Goal: Task Accomplishment & Management: Use online tool/utility

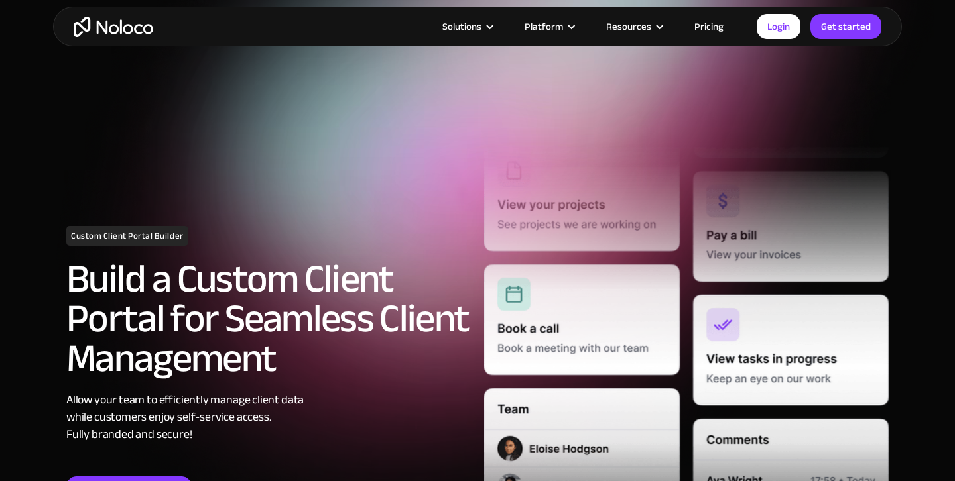
scroll to position [76, 0]
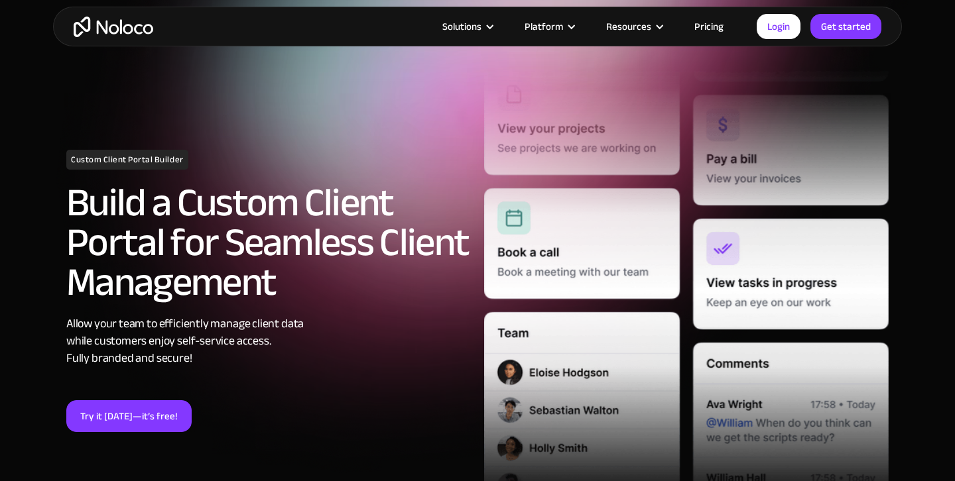
click at [115, 419] on link "Try it [DATE]—it’s free!" at bounding box center [128, 416] width 125 height 32
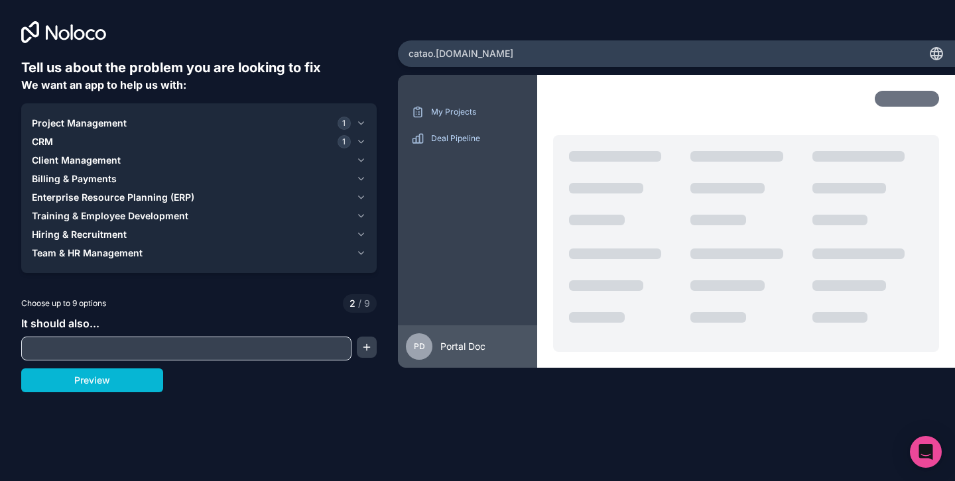
click at [139, 345] on input "text" at bounding box center [187, 348] width 324 height 19
click at [122, 158] on div "Client Management" at bounding box center [191, 160] width 319 height 13
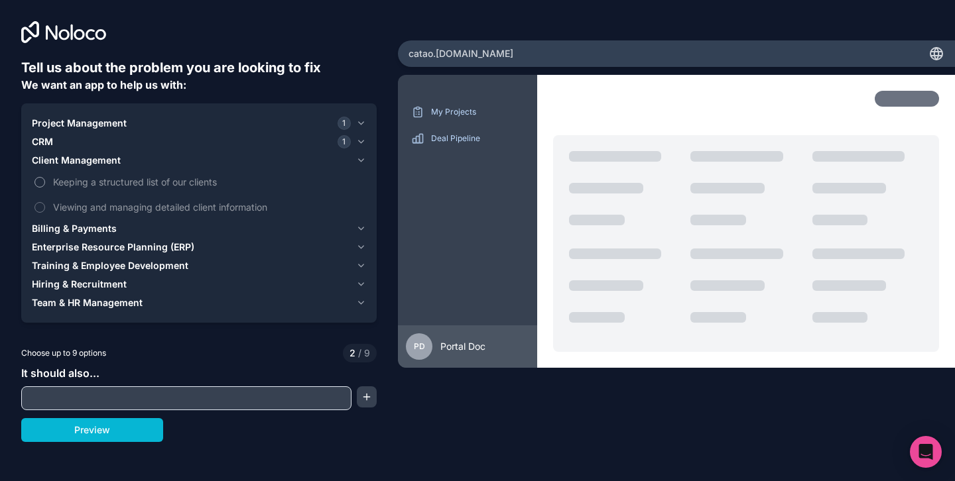
click at [75, 183] on span "Keeping a structured list of our clients" at bounding box center [208, 182] width 310 height 14
click at [45, 183] on button "Keeping a structured list of our clients" at bounding box center [39, 182] width 11 height 11
click at [85, 205] on span "Viewing and managing detailed client information" at bounding box center [208, 207] width 310 height 14
click at [45, 205] on button "Viewing and managing detailed client information" at bounding box center [39, 207] width 11 height 11
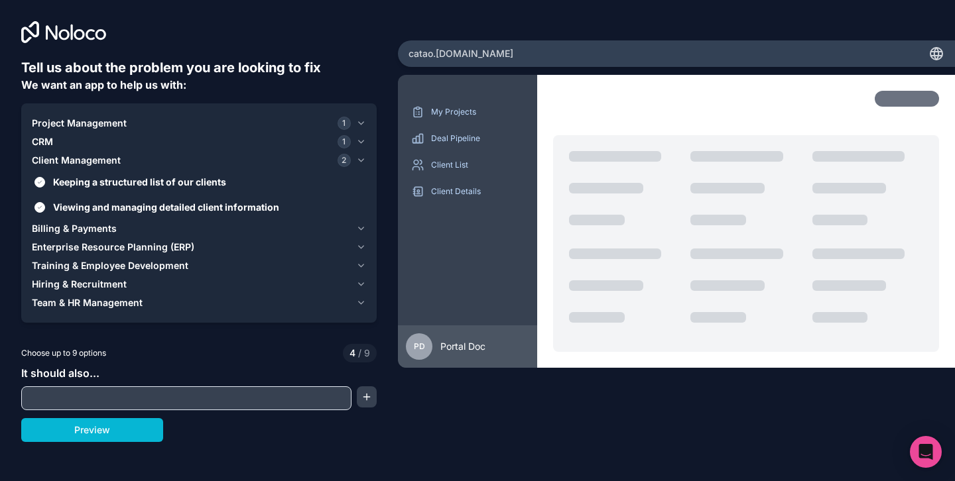
click at [94, 231] on span "Billing & Payments" at bounding box center [74, 228] width 85 height 13
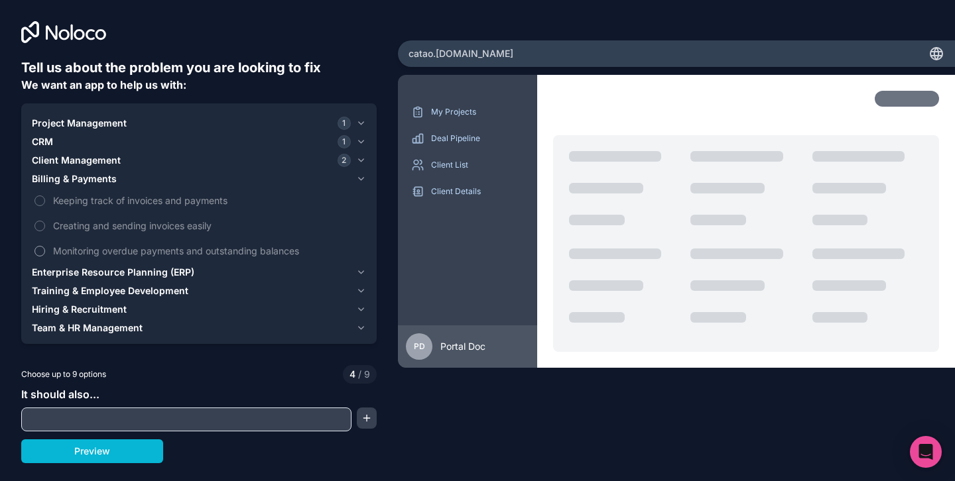
click at [86, 255] on span "Monitoring overdue payments and outstanding balances" at bounding box center [208, 251] width 310 height 14
click at [45, 255] on button "Monitoring overdue payments and outstanding balances" at bounding box center [39, 251] width 11 height 11
click at [87, 231] on span "Creating and sending invoices easily" at bounding box center [208, 226] width 310 height 14
click at [45, 231] on button "Creating and sending invoices easily" at bounding box center [39, 226] width 11 height 11
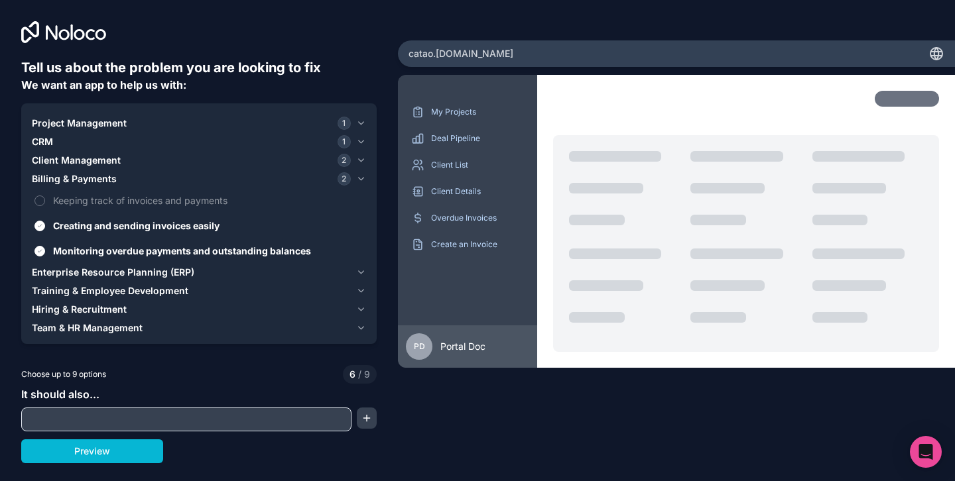
click at [95, 270] on span "Enterprise Resource Planning (ERP)" at bounding box center [113, 272] width 162 height 13
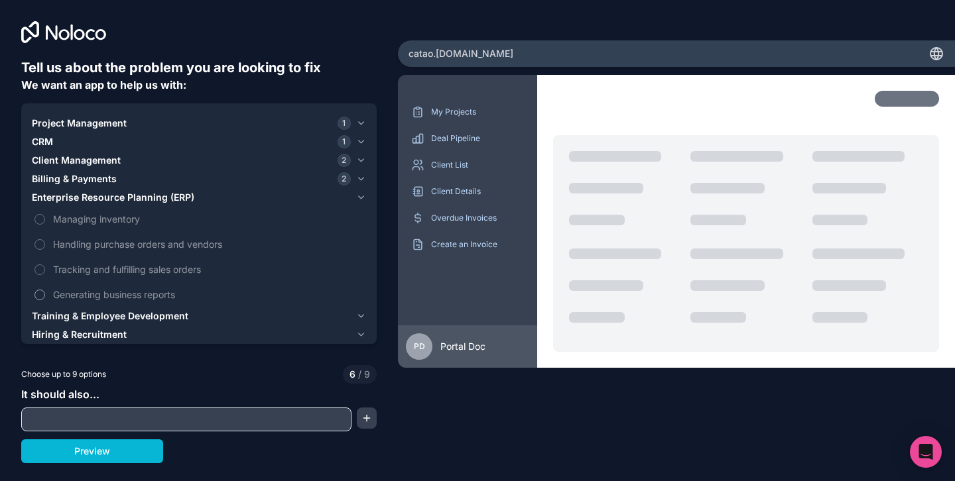
click at [74, 288] on span "Generating business reports" at bounding box center [208, 295] width 310 height 14
click at [45, 290] on button "Generating business reports" at bounding box center [39, 295] width 11 height 11
click at [75, 270] on span "Tracking and fulfilling sales orders" at bounding box center [208, 270] width 310 height 14
click at [45, 270] on button "Tracking and fulfilling sales orders" at bounding box center [39, 270] width 11 height 11
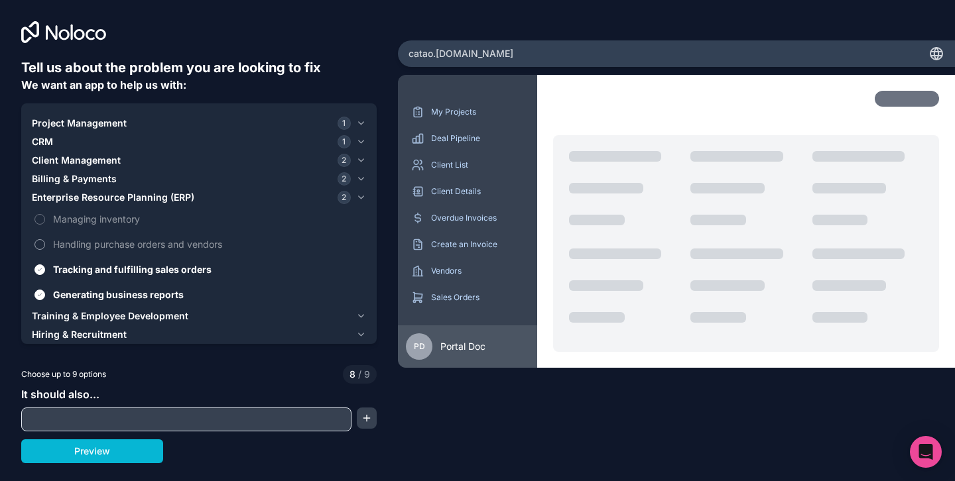
click at [84, 245] on span "Handling purchase orders and vendors" at bounding box center [208, 244] width 310 height 14
click at [45, 245] on button "Handling purchase orders and vendors" at bounding box center [39, 244] width 11 height 11
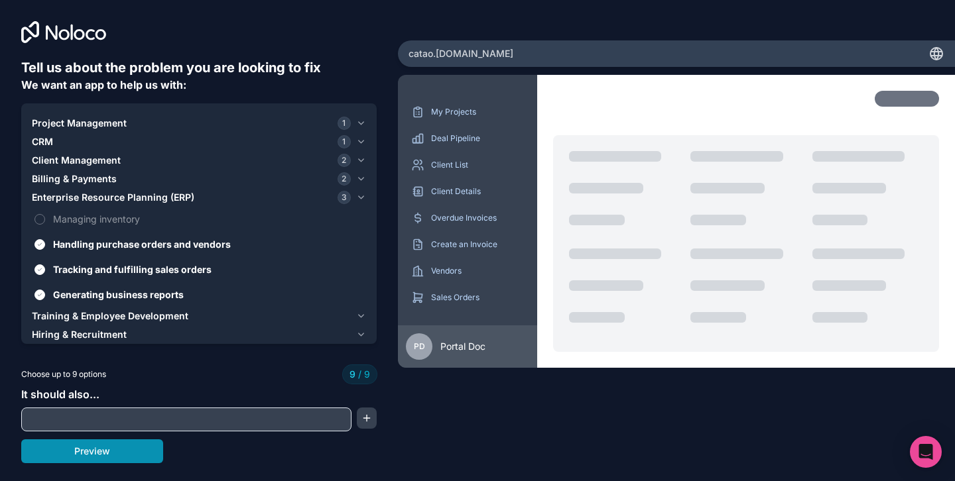
click at [106, 461] on button "Preview" at bounding box center [92, 452] width 142 height 24
